Goal: Task Accomplishment & Management: Use online tool/utility

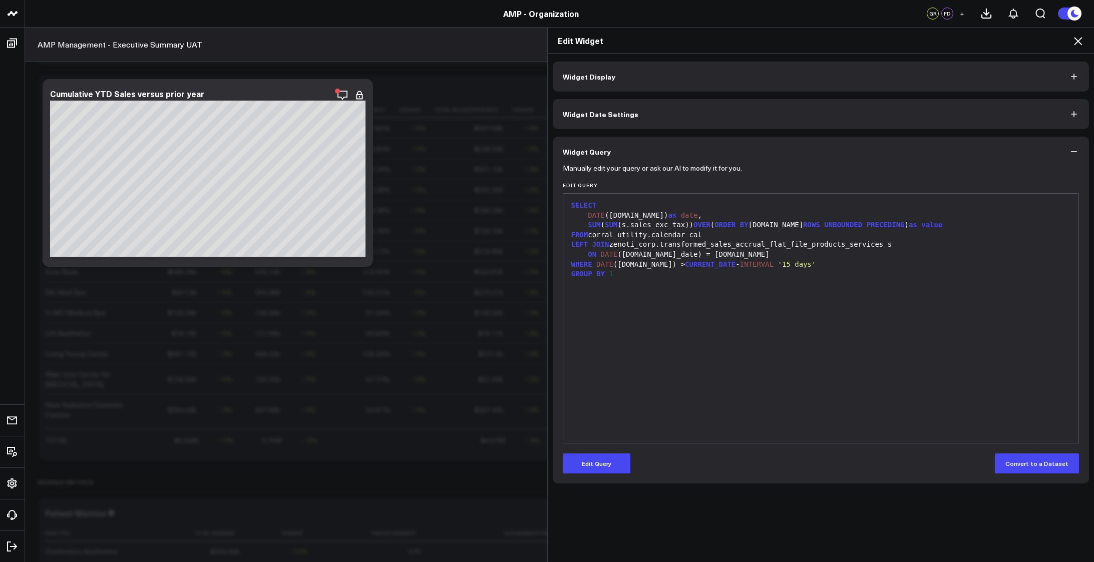
click at [963, 357] on div "SELECT DATE ([DOMAIN_NAME]) as date , SUM ( SUM ( s.sales_exc_tax ) ) OVER ( OR…" at bounding box center [820, 318] width 505 height 239
click at [1082, 38] on icon at bounding box center [1077, 41] width 12 height 12
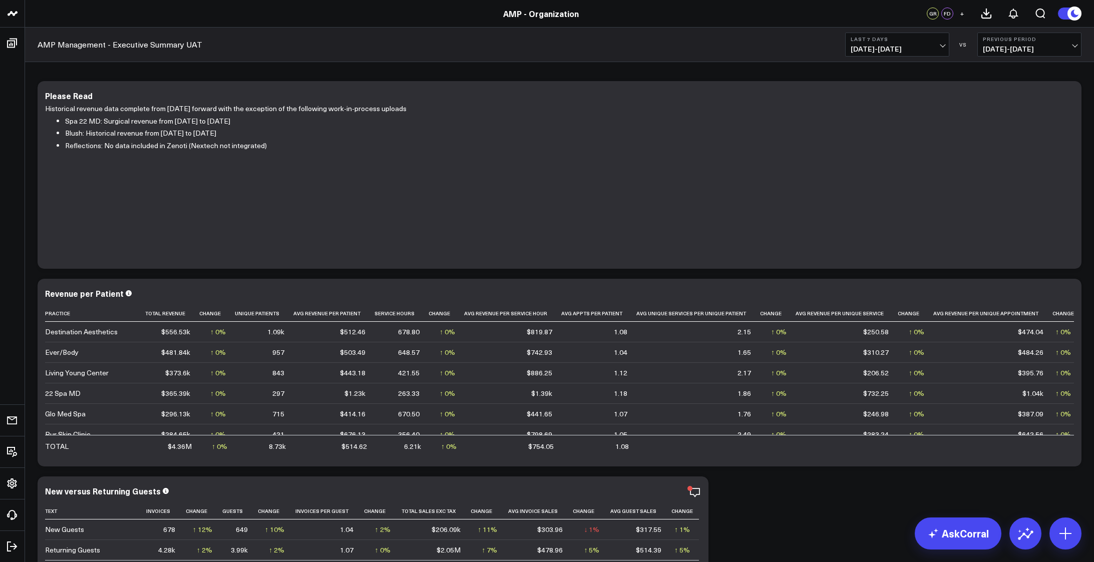
scroll to position [50, 0]
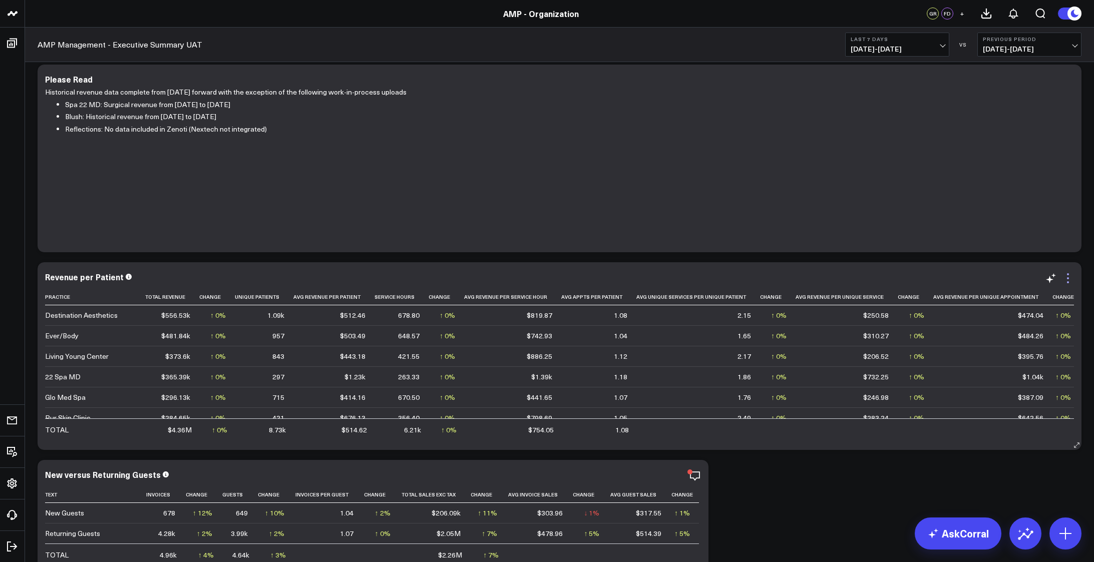
click at [1068, 274] on icon at bounding box center [1067, 274] width 2 height 2
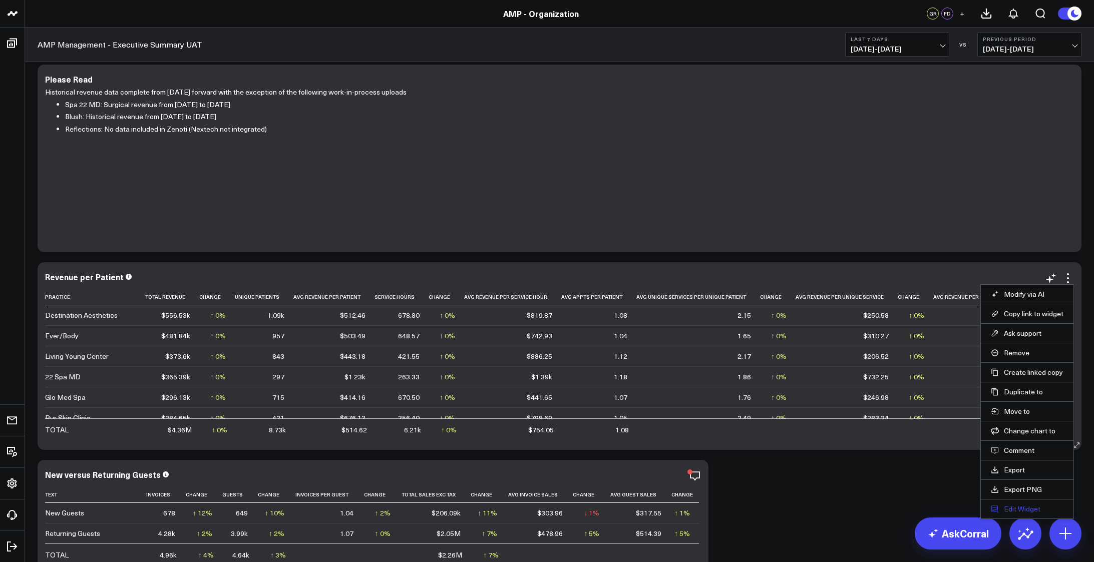
click at [1020, 511] on button "Edit Widget" at bounding box center [1026, 508] width 73 height 9
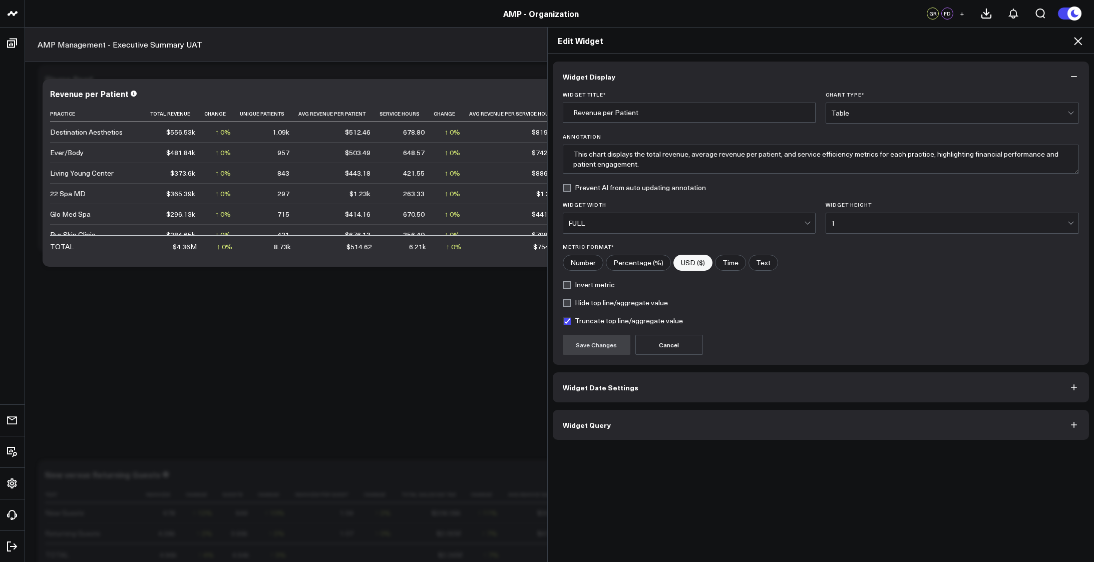
click at [654, 414] on button "Widget Query" at bounding box center [821, 425] width 536 height 30
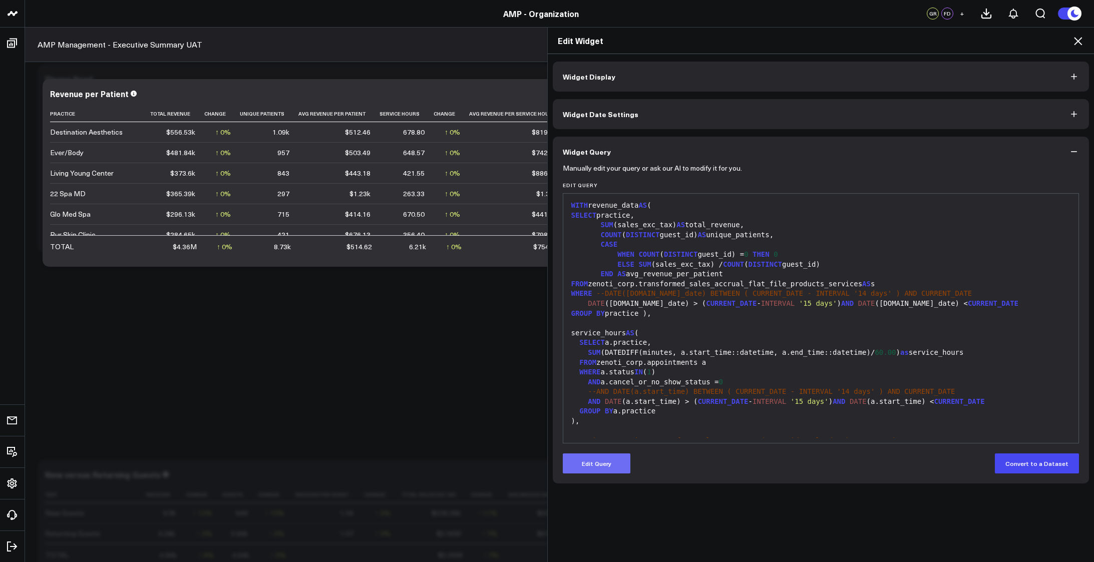
click at [600, 466] on button "Edit Query" at bounding box center [597, 463] width 68 height 20
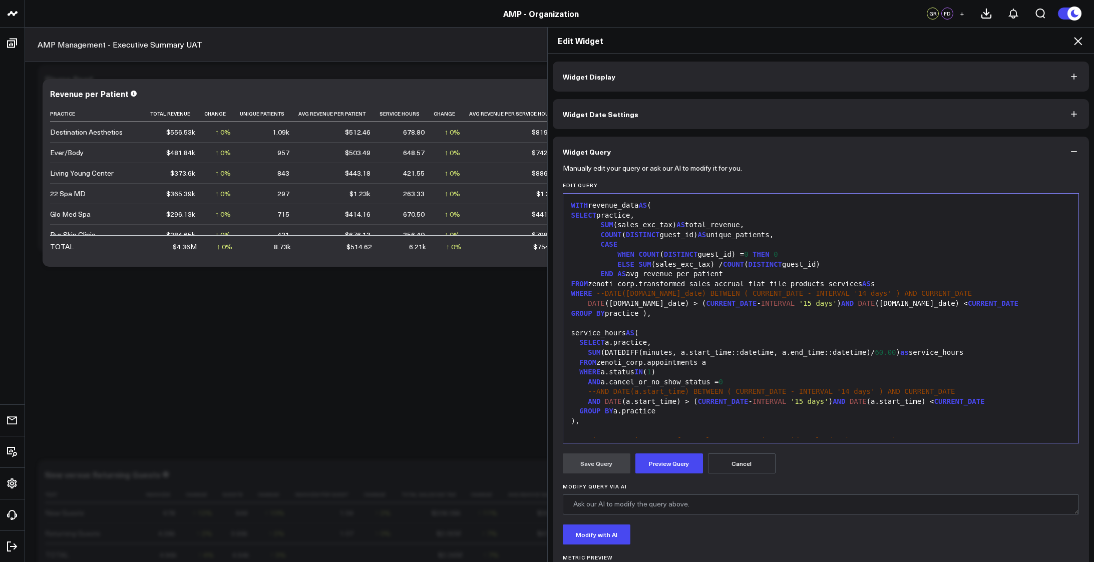
click at [666, 306] on div "DATE ([DOMAIN_NAME]_date) > ( CURRENT_DATE - INTERVAL '15 days' ) AND DATE ([DO…" at bounding box center [820, 304] width 505 height 10
click at [674, 402] on div "AND DATE (a.start_time) > ( CURRENT_DATE - INTERVAL '15 days' ) AND DATE (a.sta…" at bounding box center [820, 402] width 505 height 10
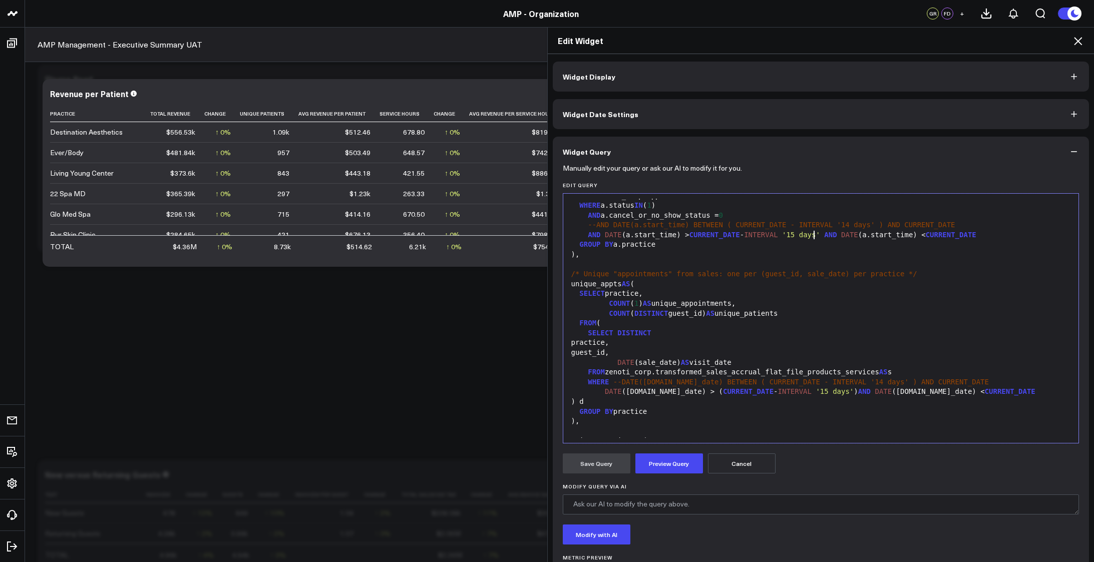
click at [673, 392] on div "DATE ([DOMAIN_NAME]_date) > ( CURRENT_DATE - INTERVAL '15 days' ) AND DATE ([DO…" at bounding box center [820, 392] width 505 height 10
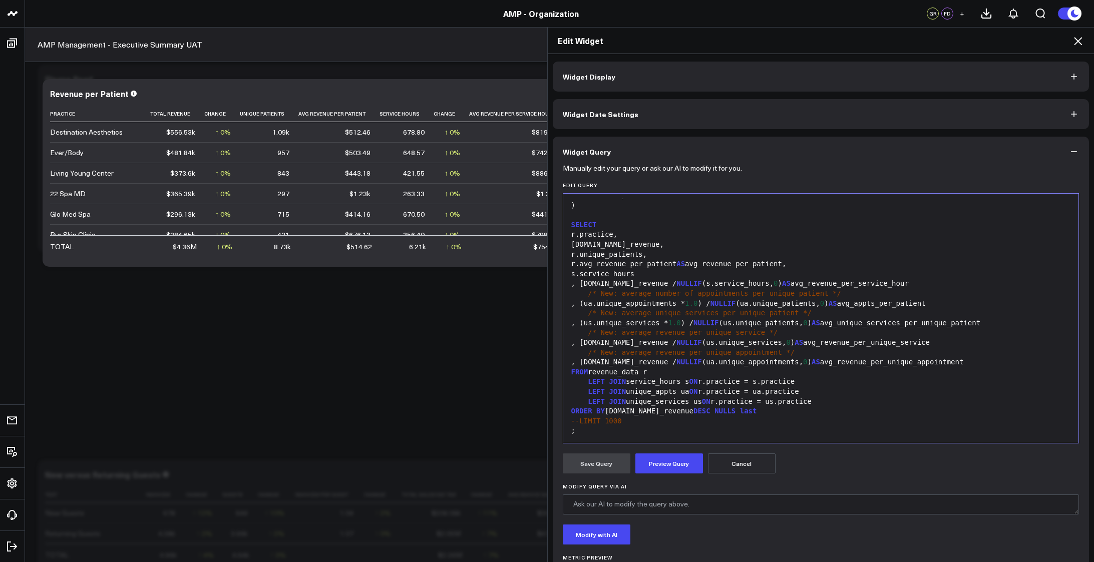
scroll to position [17, 0]
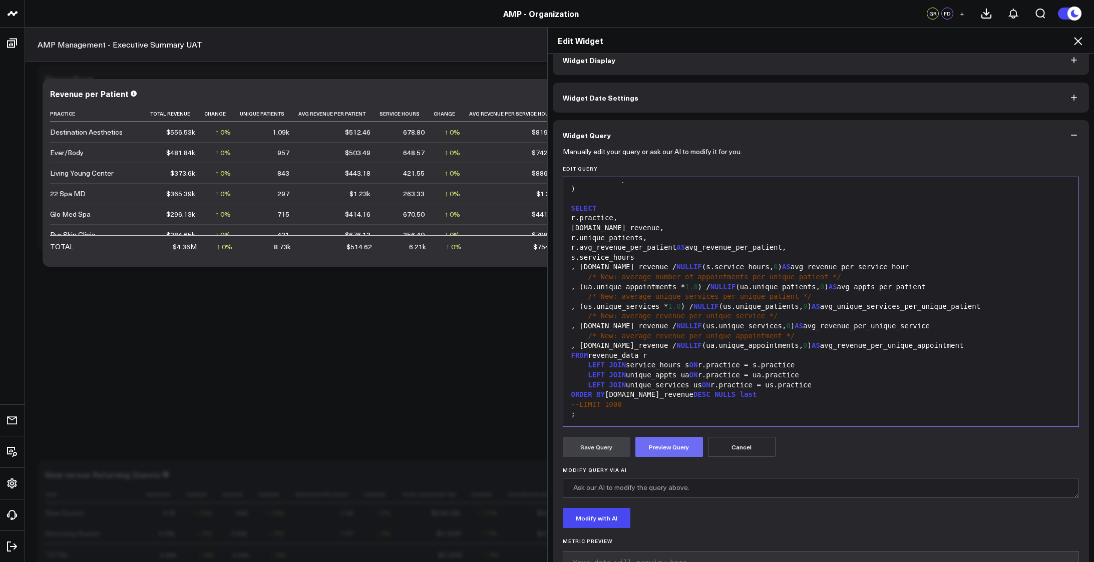
click at [655, 453] on button "Preview Query" at bounding box center [669, 447] width 68 height 20
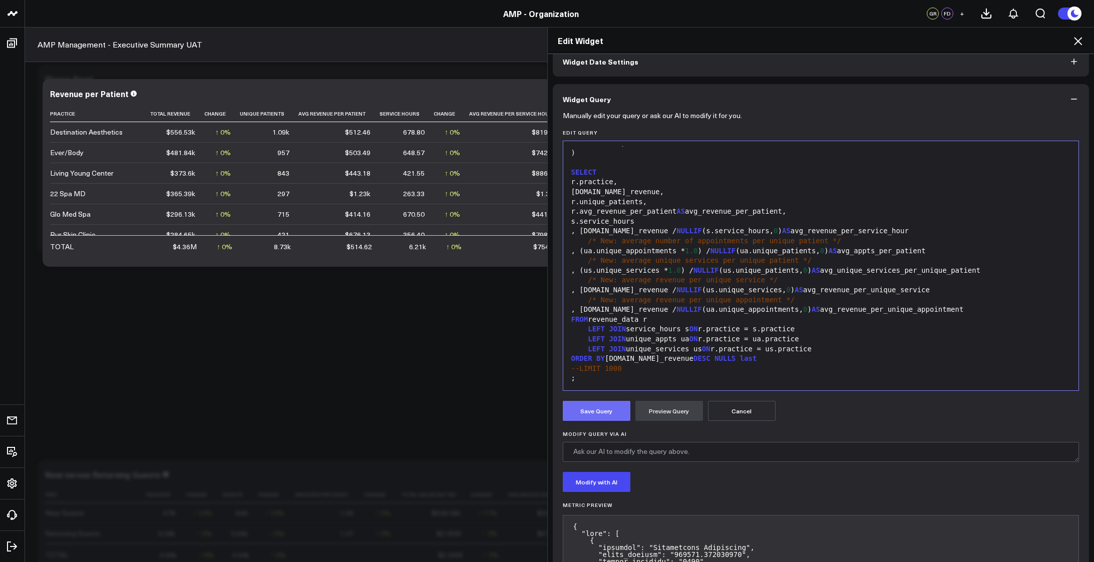
click at [593, 410] on button "Save Query" at bounding box center [597, 411] width 68 height 20
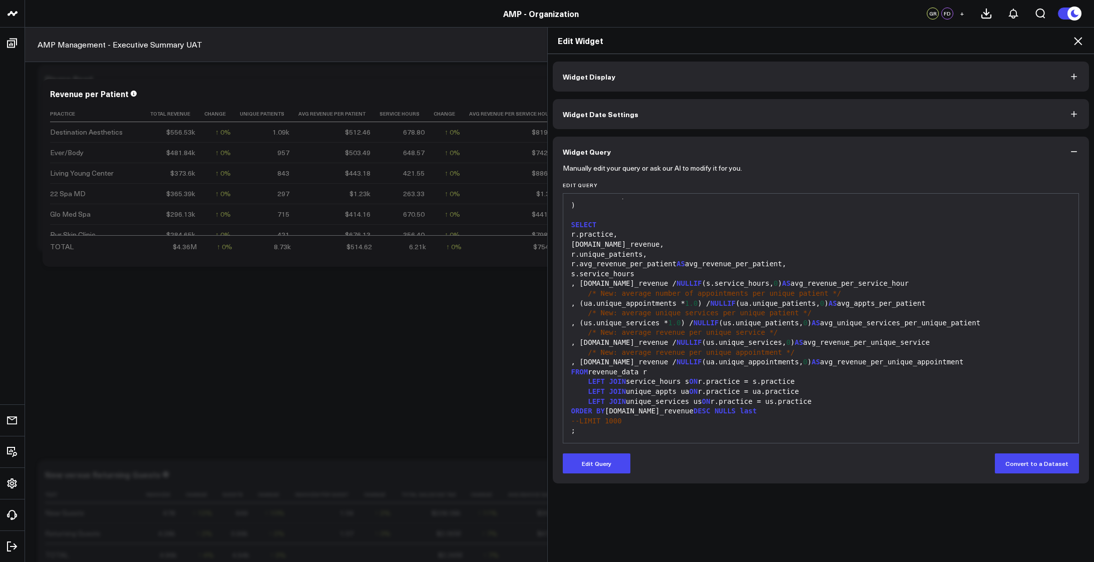
scroll to position [0, 0]
click at [1079, 39] on icon at bounding box center [1077, 41] width 12 height 12
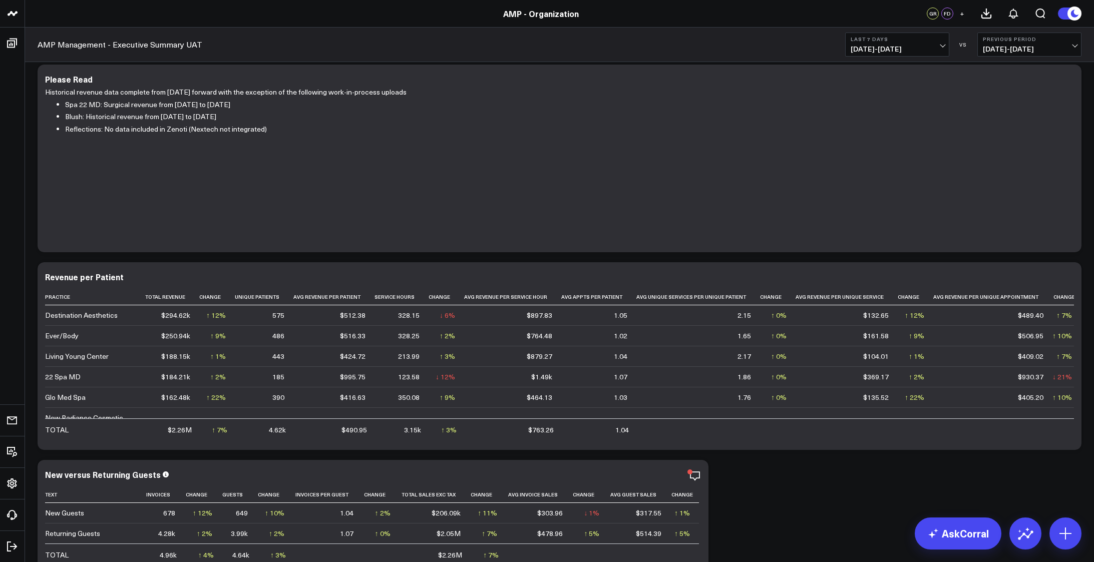
click at [942, 45] on span "[DATE] - [DATE]" at bounding box center [896, 49] width 93 height 8
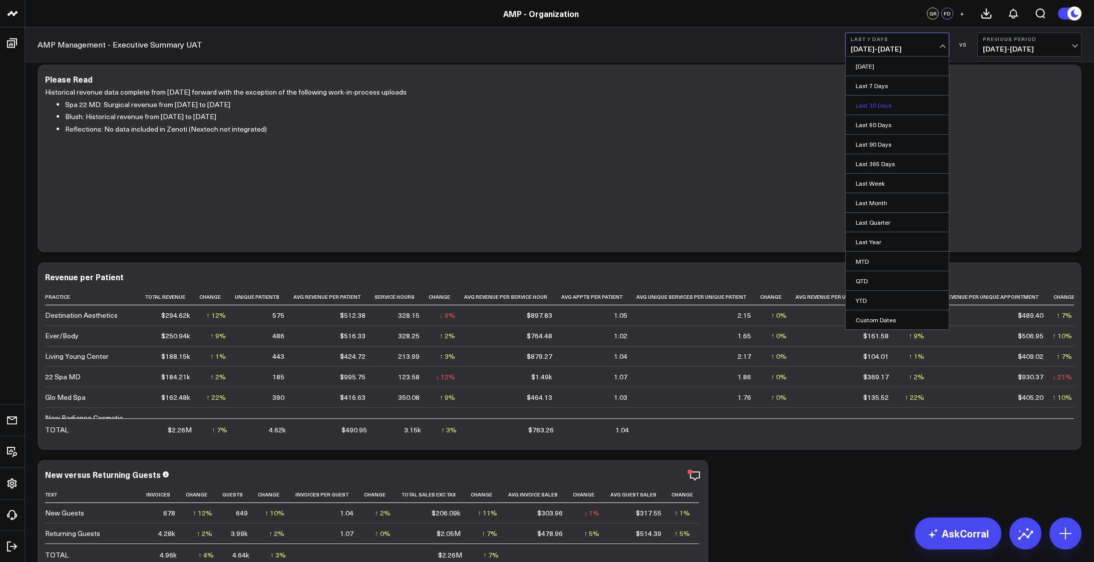
click at [871, 103] on link "Last 30 Days" at bounding box center [896, 105] width 103 height 19
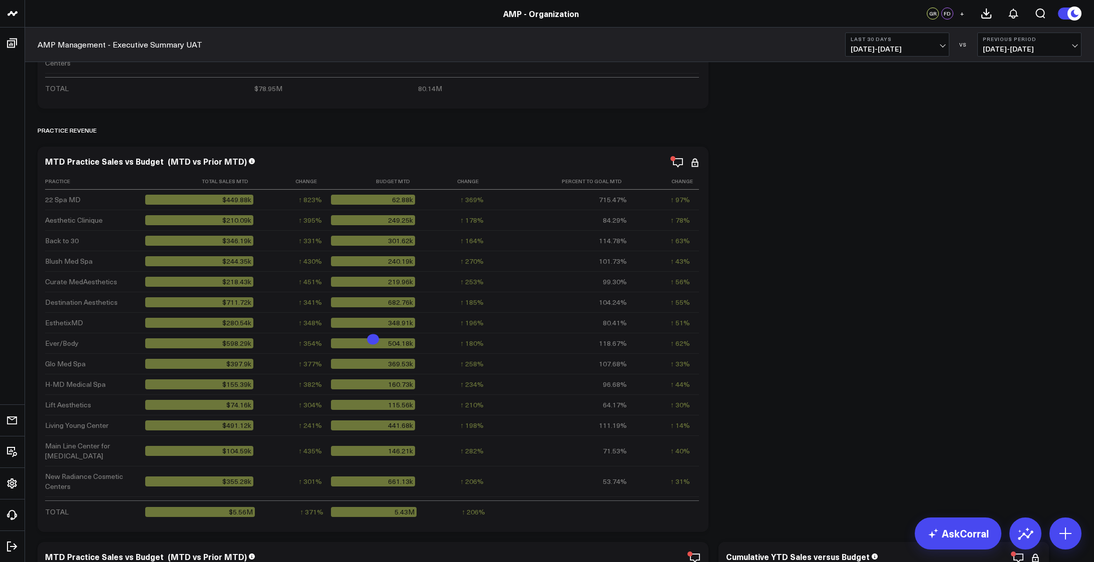
scroll to position [1318, 0]
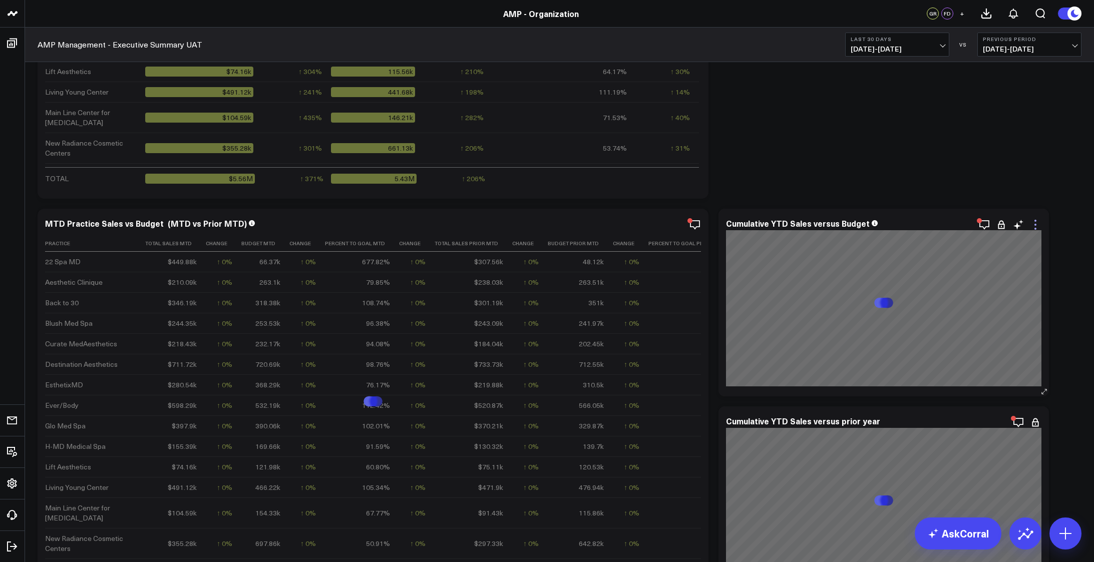
click at [1034, 223] on icon at bounding box center [1035, 225] width 12 height 12
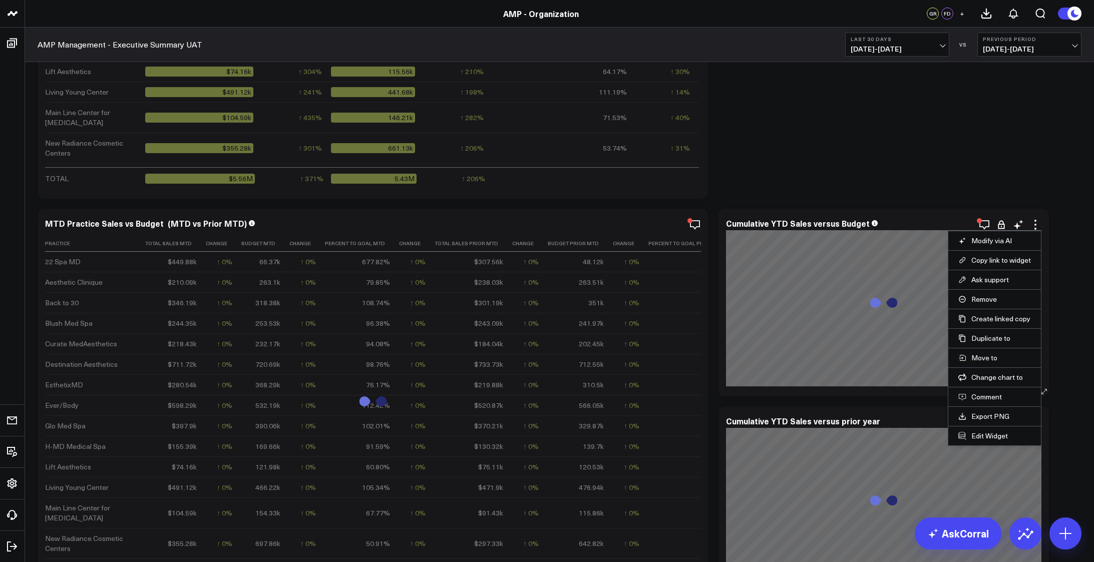
click at [985, 428] on li "Edit Widget" at bounding box center [994, 436] width 93 height 20
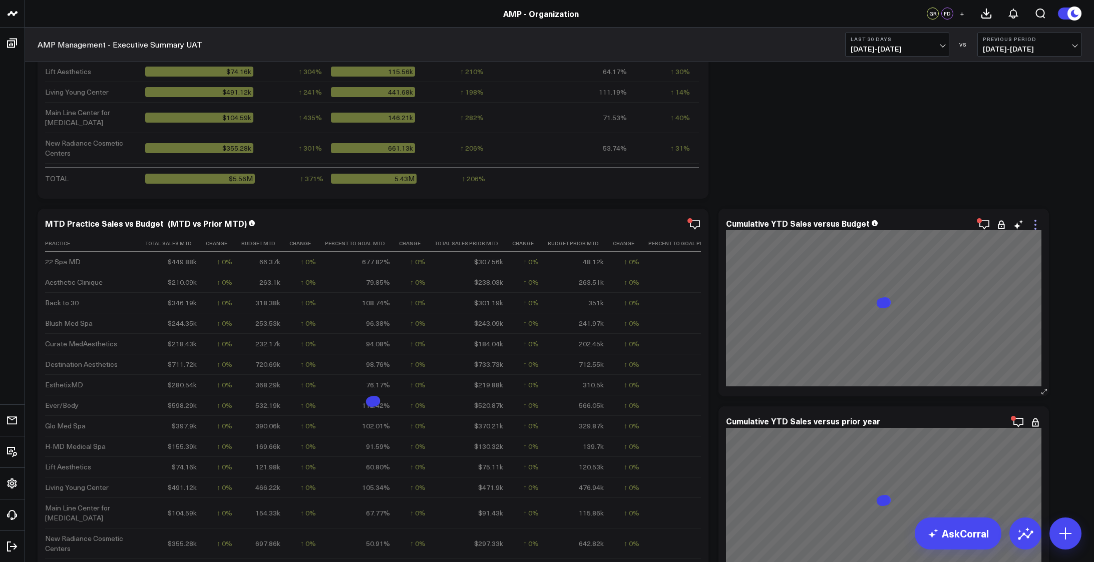
click at [1036, 222] on icon at bounding box center [1035, 225] width 12 height 12
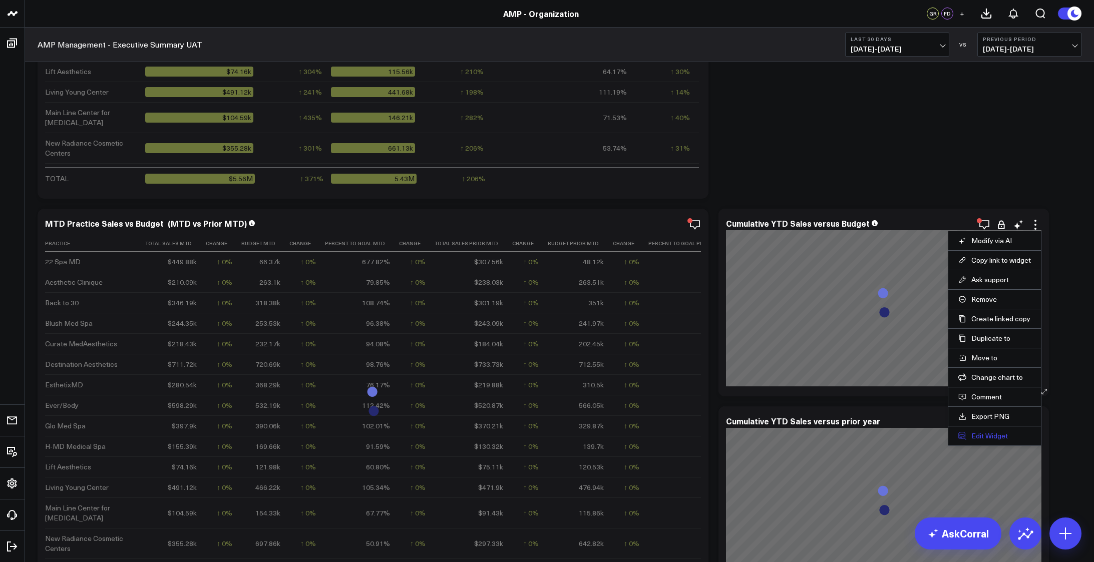
click at [986, 435] on button "Edit Widget" at bounding box center [994, 435] width 73 height 9
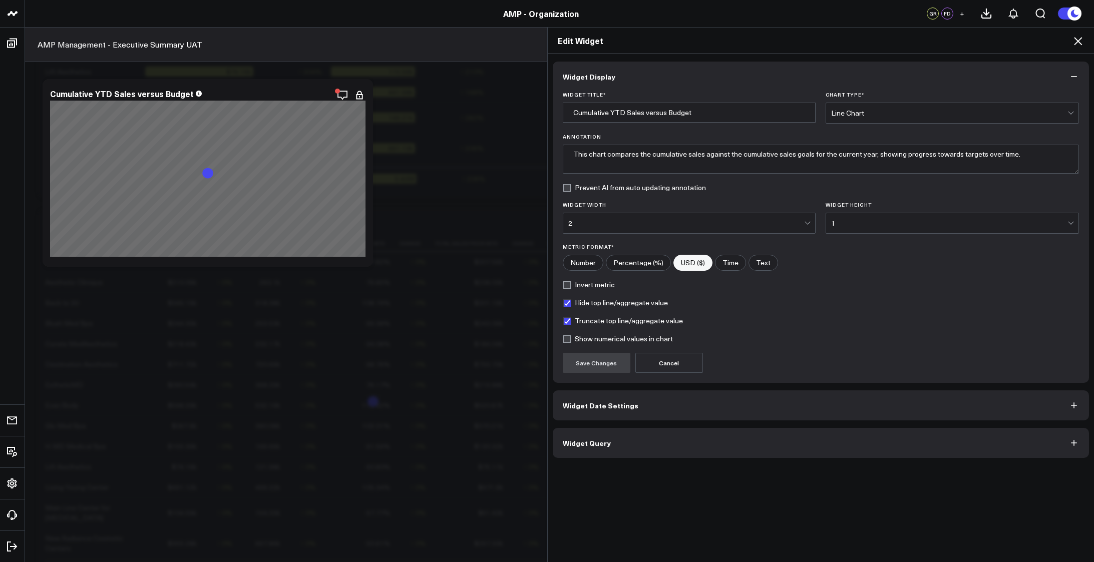
scroll to position [1335, 0]
click at [604, 438] on button "Widget Query" at bounding box center [821, 443] width 536 height 30
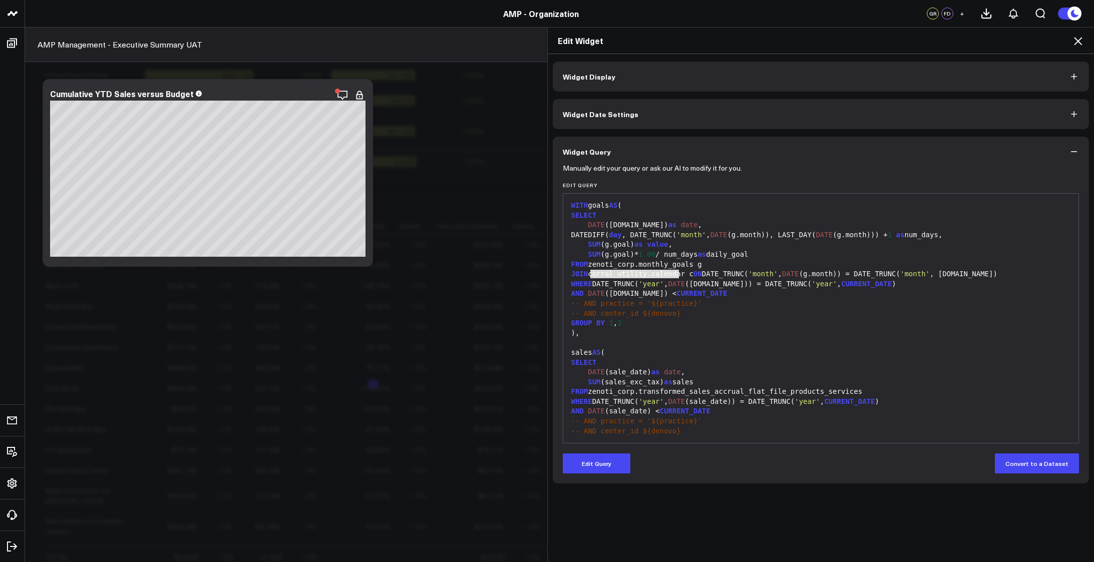
drag, startPoint x: 585, startPoint y: 275, endPoint x: 675, endPoint y: 271, distance: 90.2
click at [675, 271] on div "JOIN corral_utility.calendar c ON DATE_TRUNC( 'month' , DATE (g.month)) = DATE_…" at bounding box center [820, 274] width 505 height 10
copy div "corral_utility.calendar"
click at [734, 385] on div "SUM (sales_exc_tax) as sales" at bounding box center [820, 382] width 505 height 10
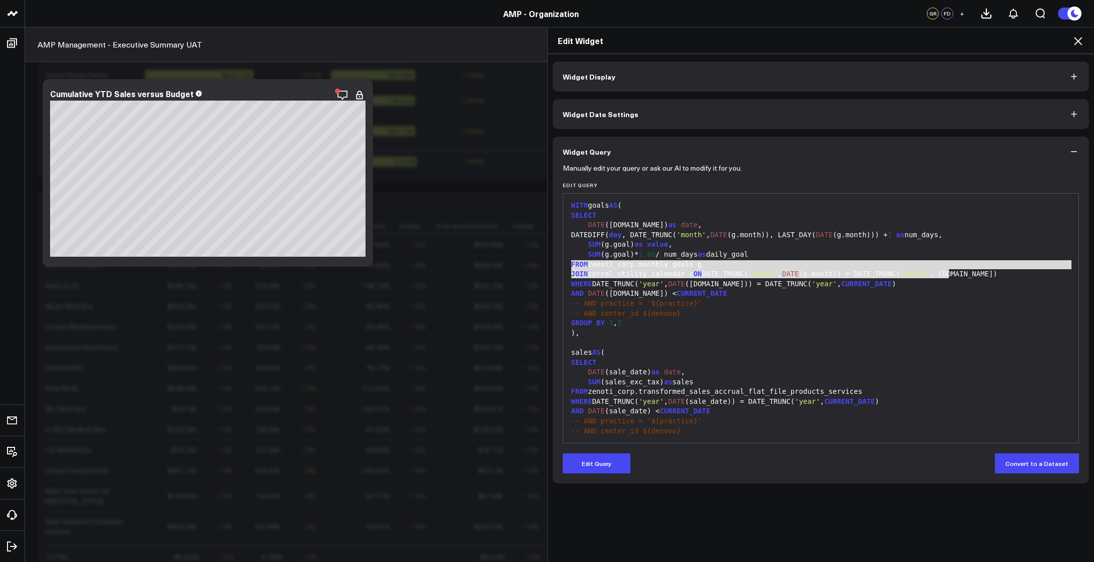
drag, startPoint x: 569, startPoint y: 264, endPoint x: 988, endPoint y: 273, distance: 419.5
click at [988, 273] on div "WITH goals AS ( SELECT DATE ([DOMAIN_NAME]) as date , DATEDIFF( day , DATE_TRUN…" at bounding box center [820, 407] width 505 height 416
click at [903, 287] on div "WHERE DATE_TRUNC( 'year' , DATE ([DOMAIN_NAME])) = DATE_TRUNC( 'year' , CURRENT…" at bounding box center [820, 284] width 505 height 10
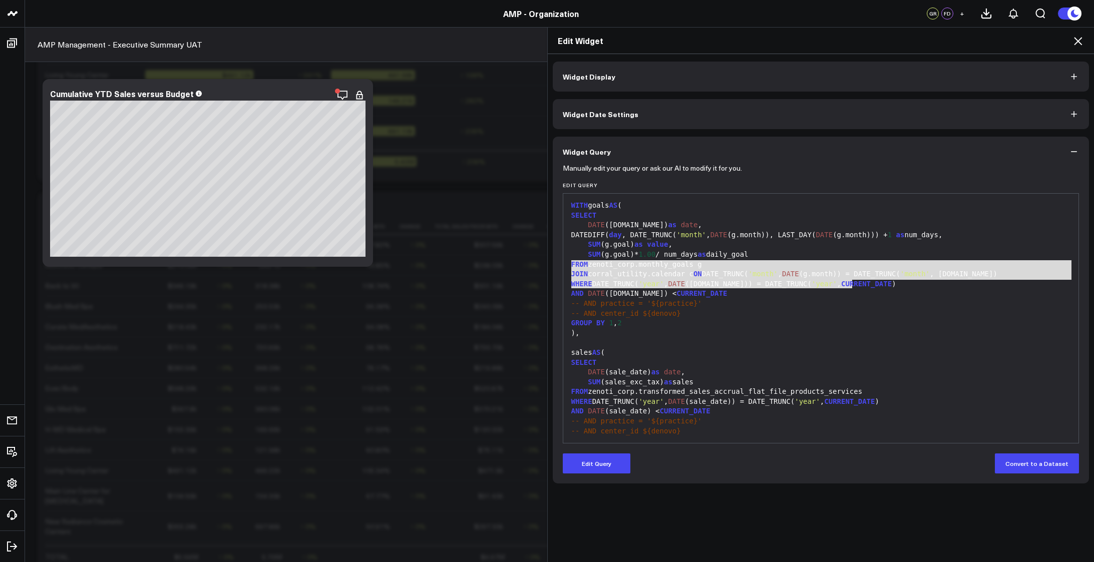
copy div "FROM zenoti_corp.monthly_goals g JOIN corral_utility.calendar c ON DATE_TRUNC( …"
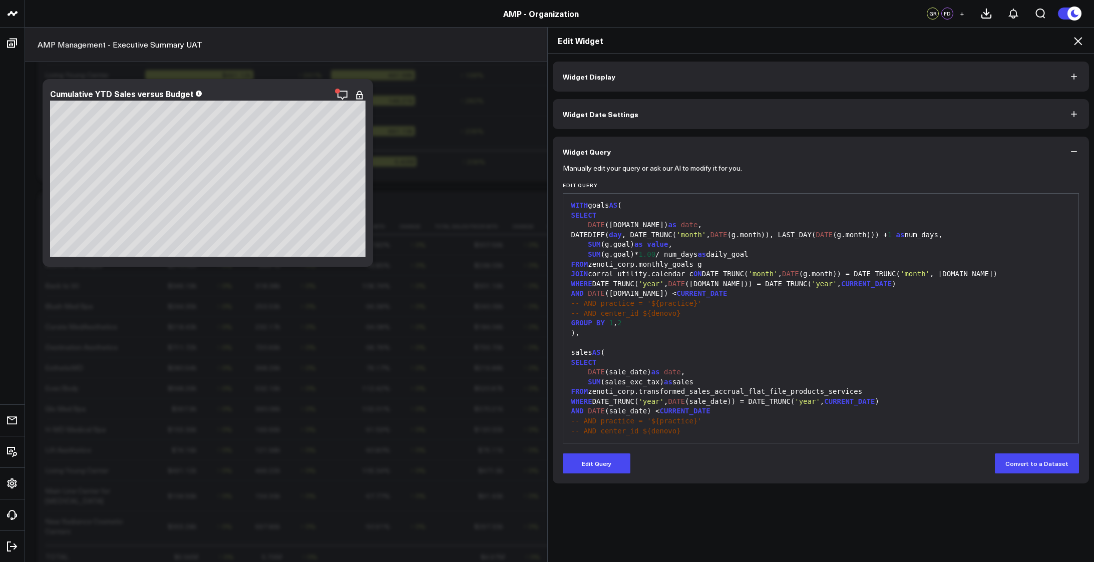
click at [839, 308] on div "-- AND practice = '${practice}'" at bounding box center [820, 304] width 505 height 10
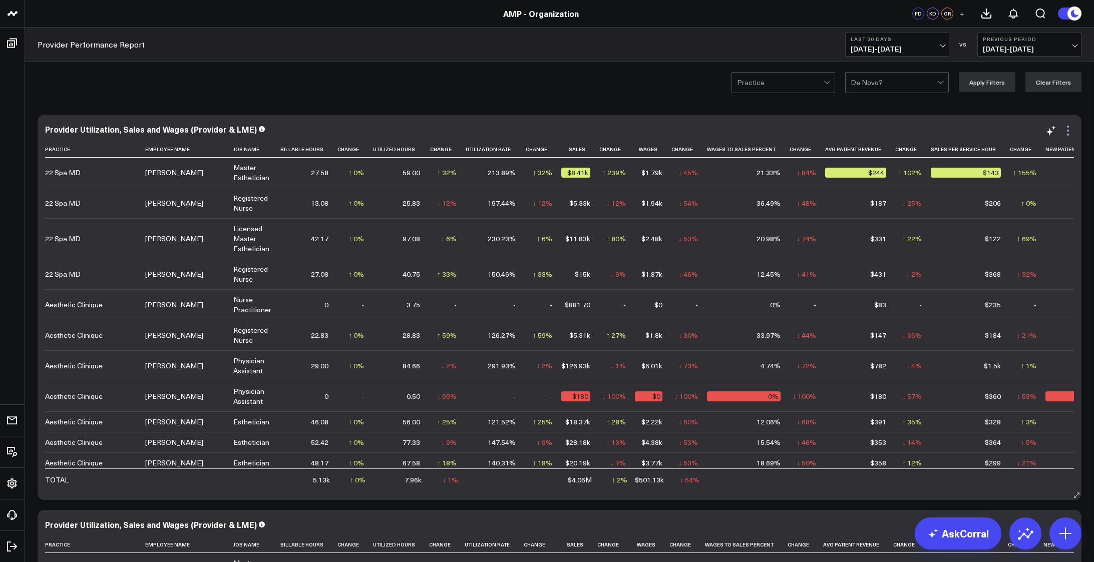
click at [1065, 130] on icon at bounding box center [1067, 131] width 12 height 12
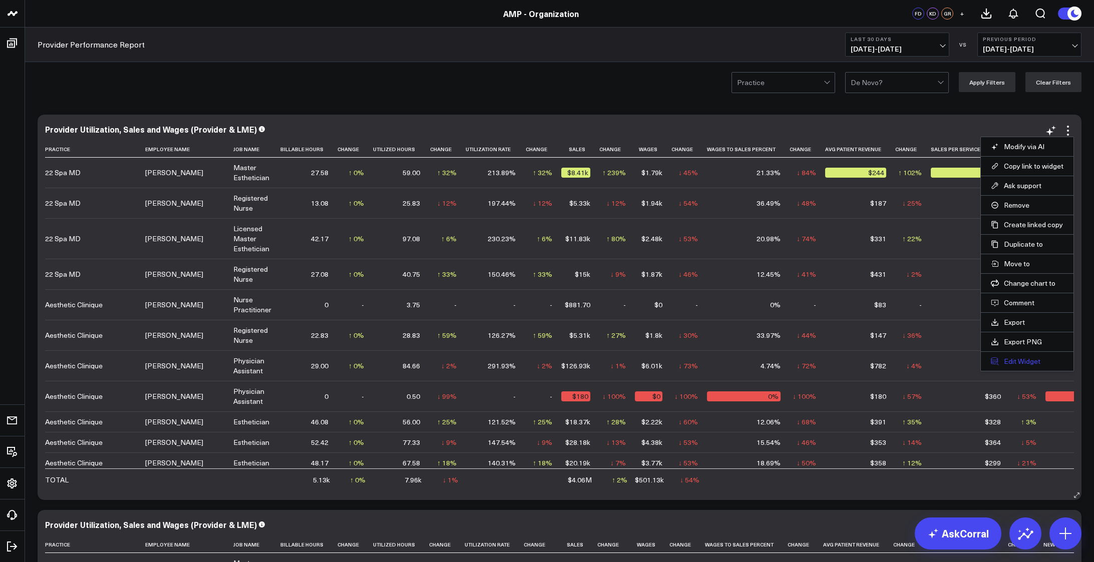
click at [1014, 363] on button "Edit Widget" at bounding box center [1026, 361] width 73 height 9
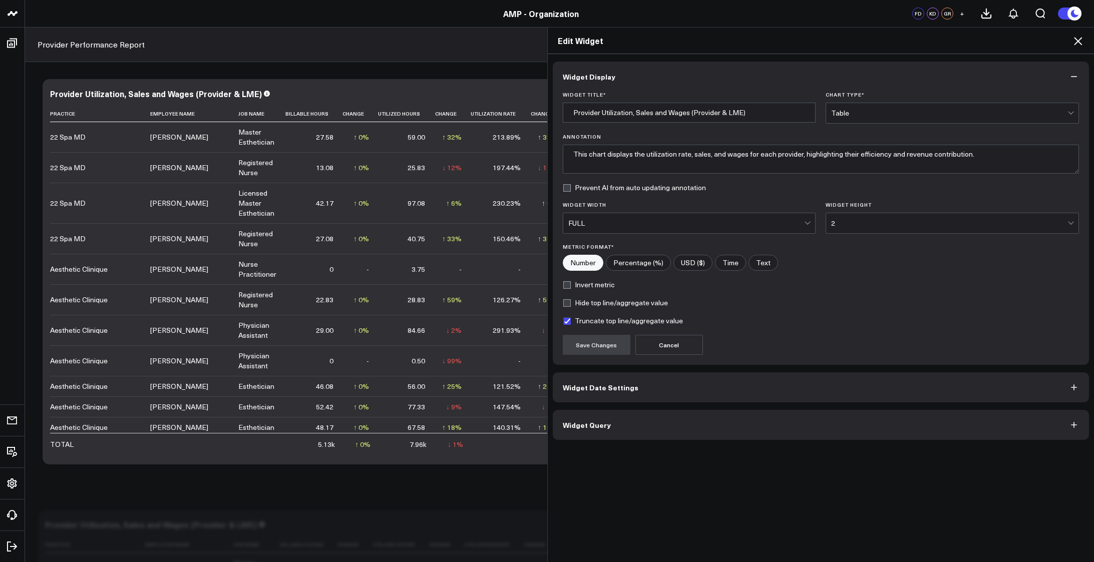
click at [662, 430] on button "Widget Query" at bounding box center [821, 425] width 536 height 30
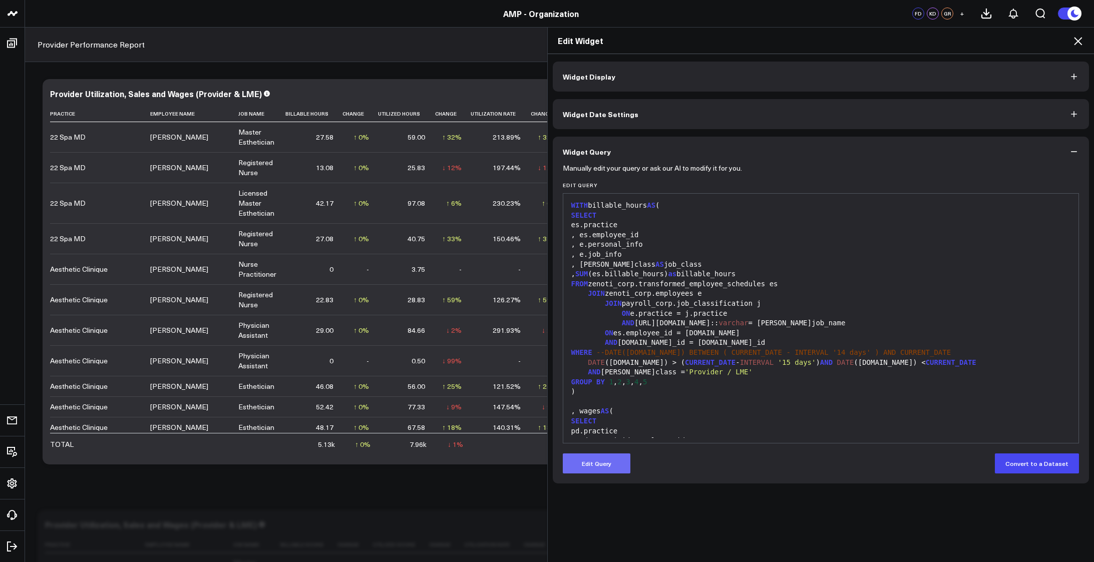
click at [578, 468] on button "Edit Query" at bounding box center [597, 463] width 68 height 20
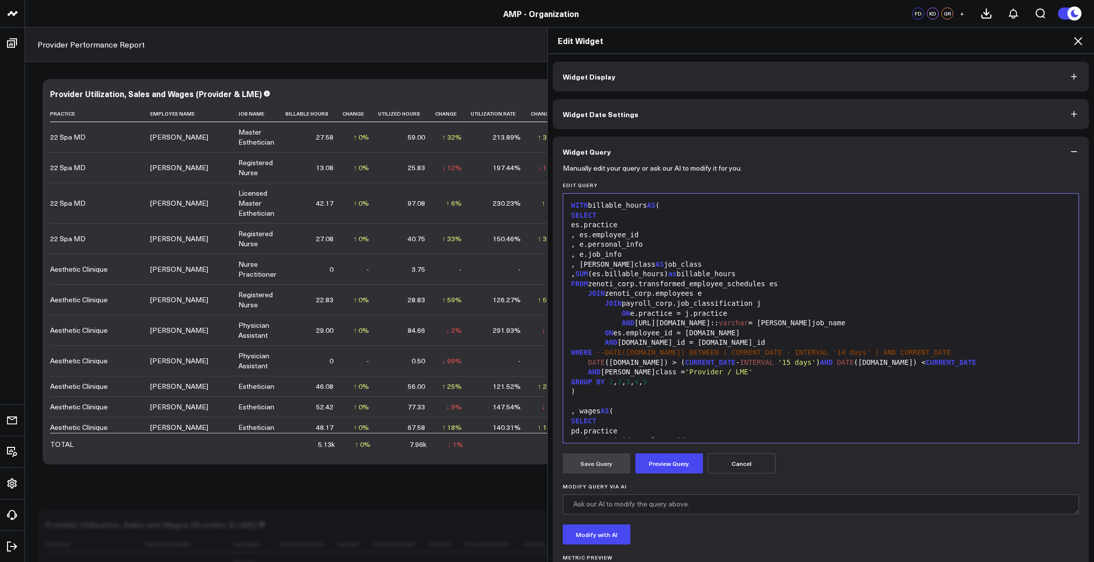
click at [647, 362] on div "DATE (es.date) > ( CURRENT_DATE - INTERVAL '15 days' ) AND DATE (es.date) < CUR…" at bounding box center [820, 363] width 505 height 10
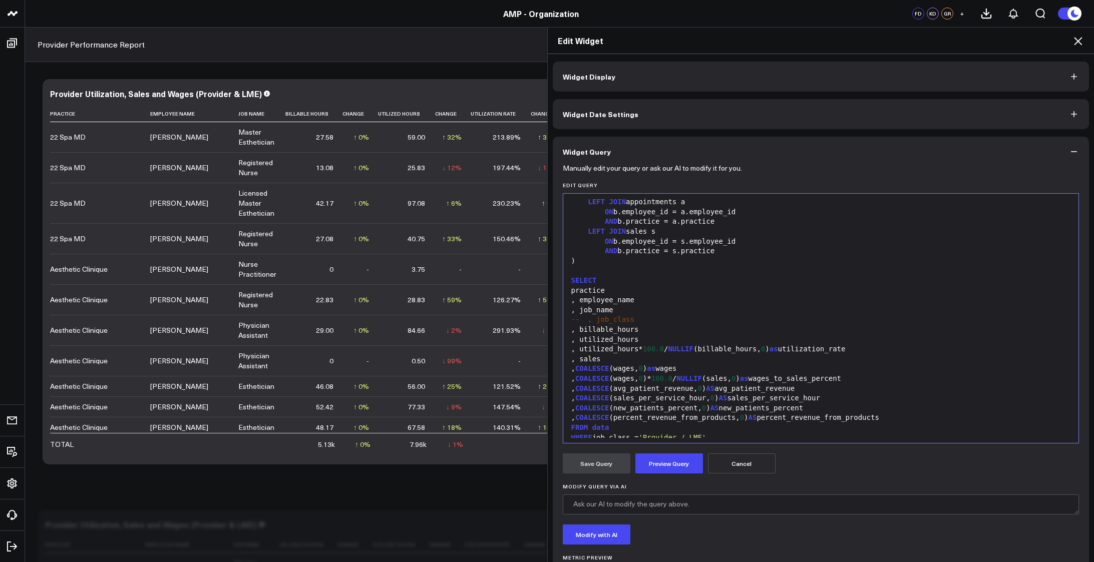
scroll to position [843, 0]
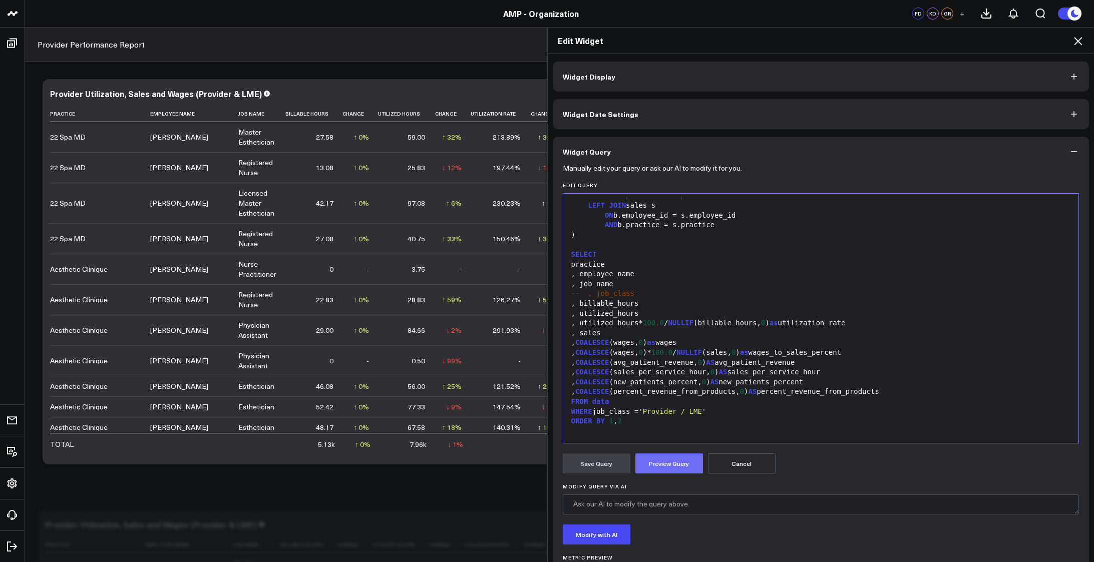
click at [658, 469] on button "Preview Query" at bounding box center [669, 463] width 68 height 20
click at [583, 468] on button "Save Query" at bounding box center [597, 463] width 68 height 20
